Goal: Information Seeking & Learning: Learn about a topic

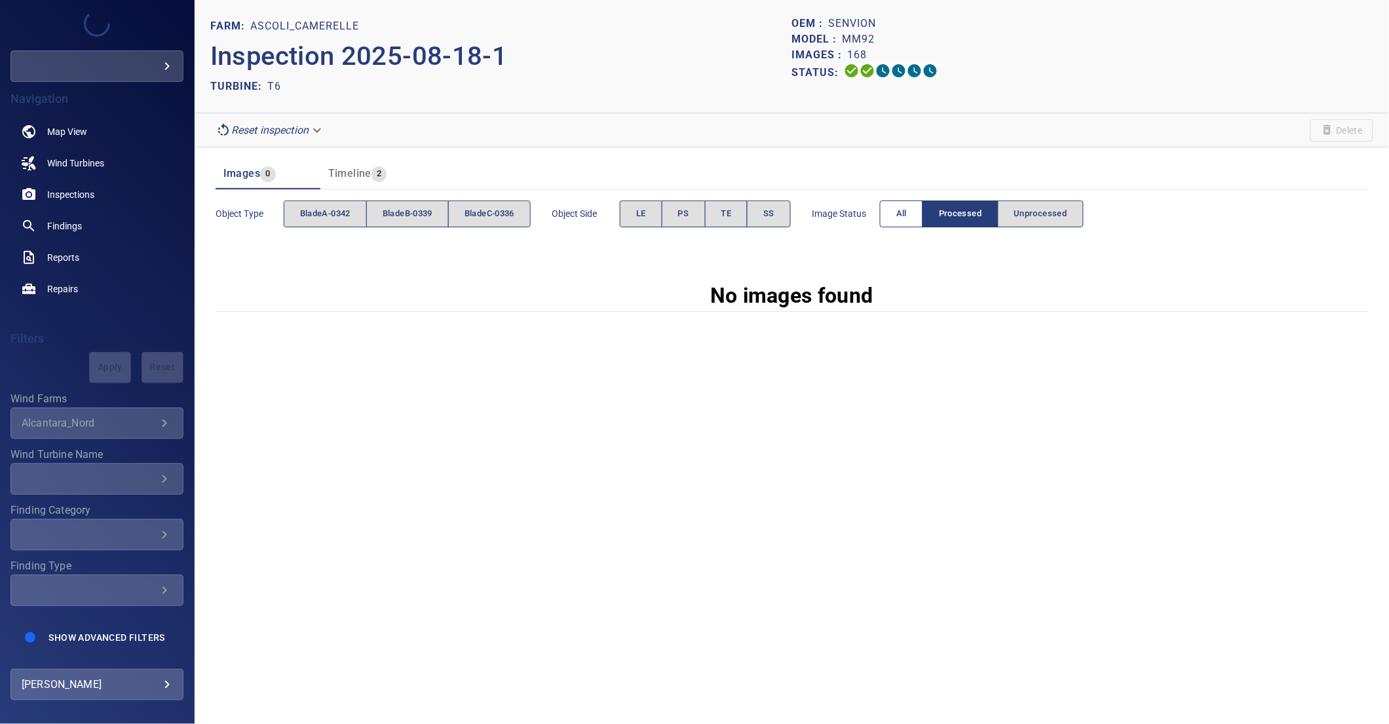
click at [916, 210] on button "All" at bounding box center [901, 214] width 43 height 27
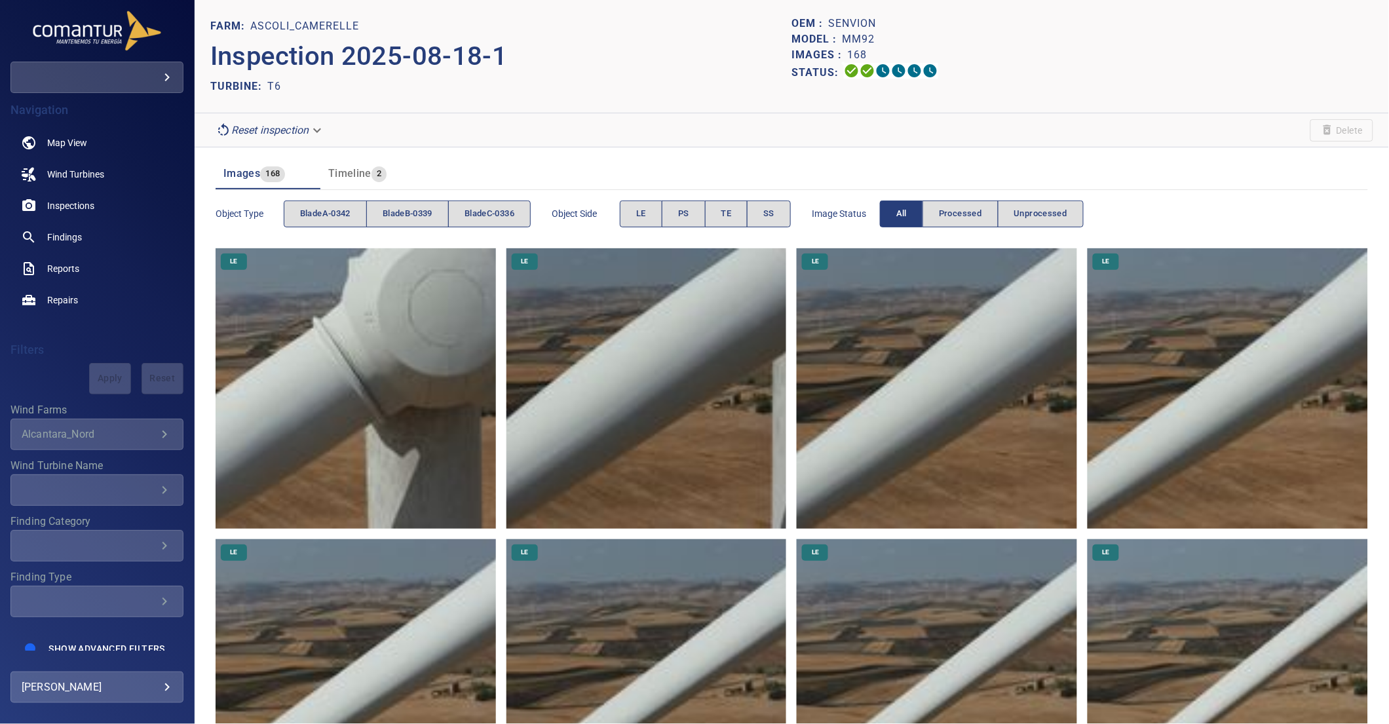
click at [387, 389] on img at bounding box center [356, 388] width 280 height 280
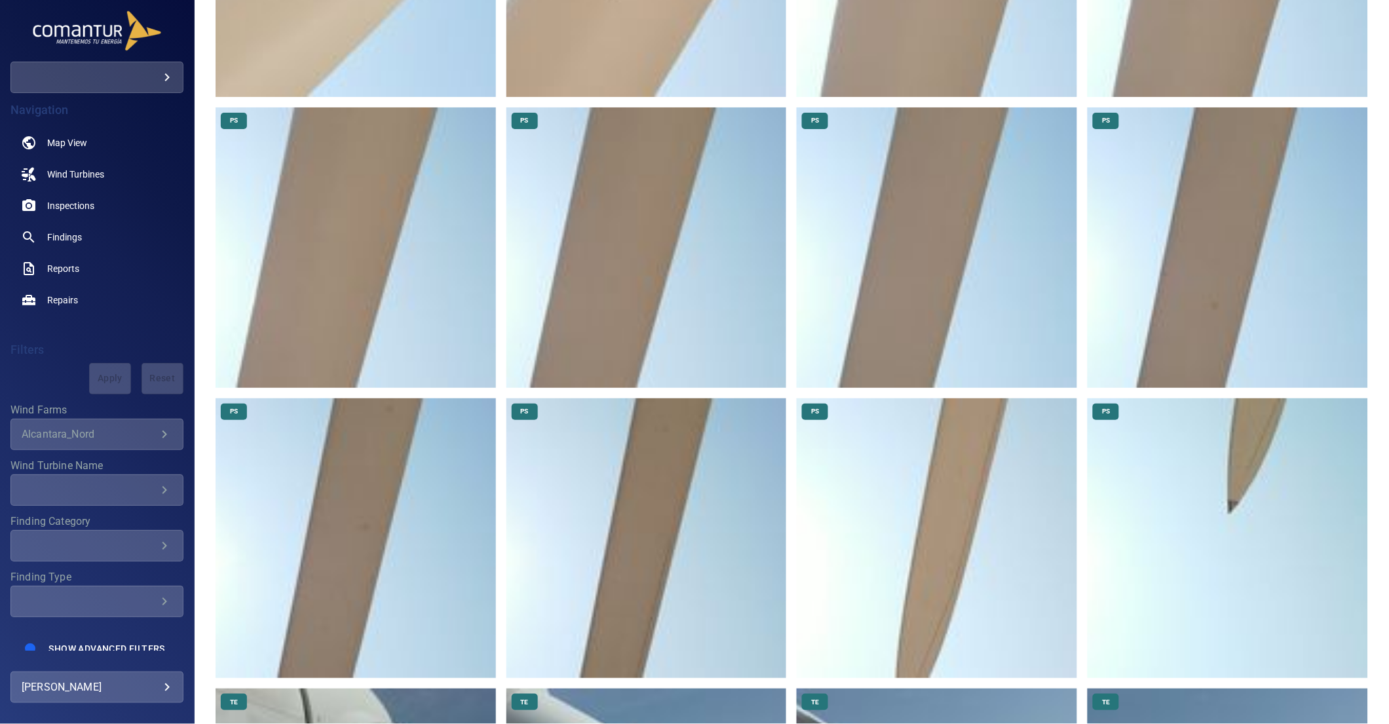
scroll to position [1730, 0]
